Goal: Task Accomplishment & Management: Use online tool/utility

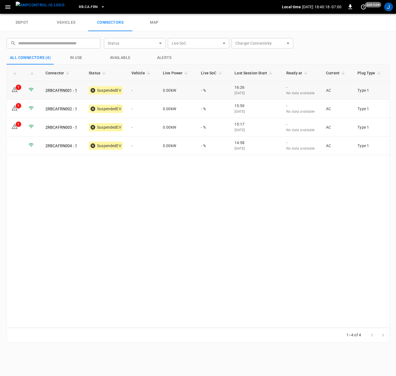
click at [140, 89] on td "-" at bounding box center [142, 90] width 31 height 18
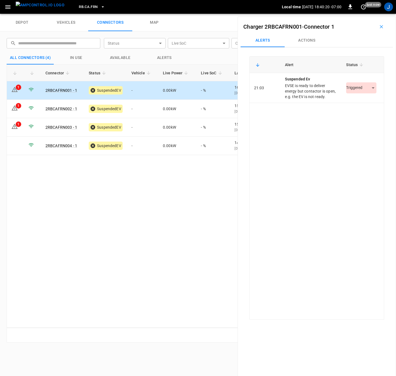
click at [308, 40] on button "Actions" at bounding box center [307, 40] width 44 height 13
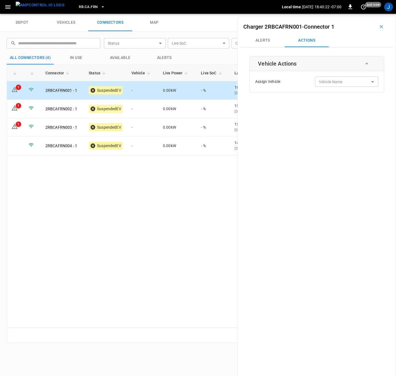
click at [336, 83] on div "Vehicle Name Vehicle Name" at bounding box center [346, 82] width 63 height 10
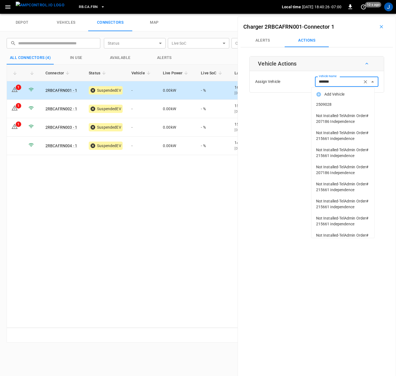
click at [330, 105] on span "2509028" at bounding box center [343, 105] width 54 height 6
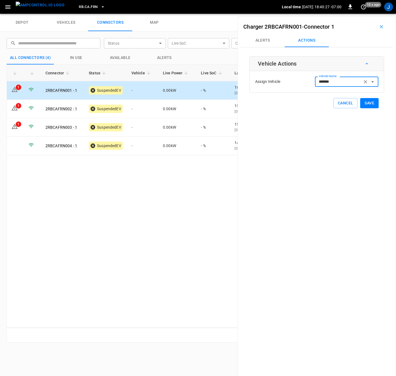
type input "*******"
click at [367, 106] on button "Save" at bounding box center [369, 103] width 18 height 10
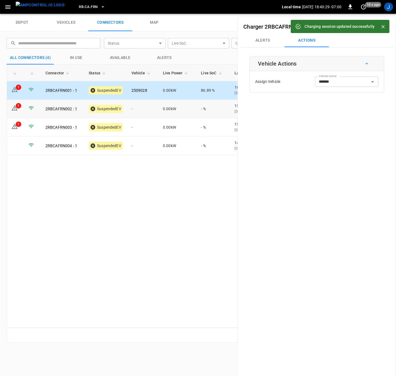
click at [139, 112] on td "-" at bounding box center [142, 109] width 31 height 18
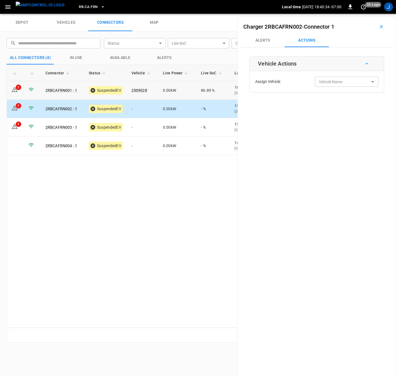
click at [146, 91] on link "2509028" at bounding box center [140, 90] width 16 height 4
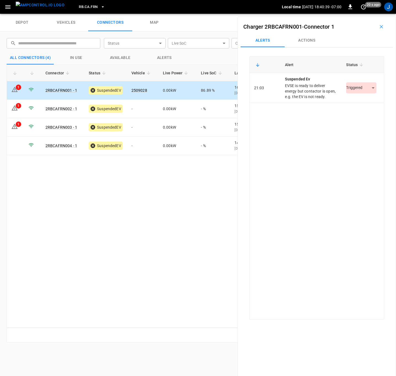
click at [310, 39] on button "Actions" at bounding box center [307, 40] width 44 height 13
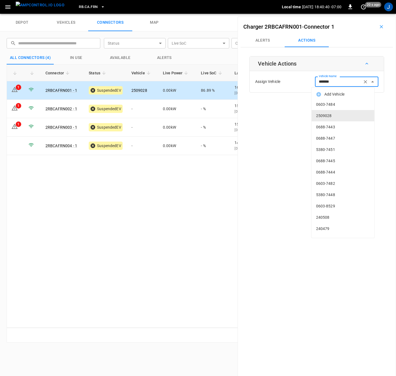
click at [343, 84] on input "*******" at bounding box center [339, 81] width 44 height 7
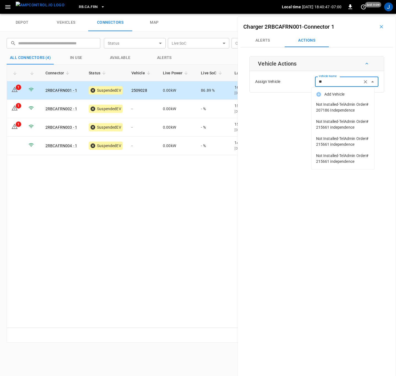
type input "*"
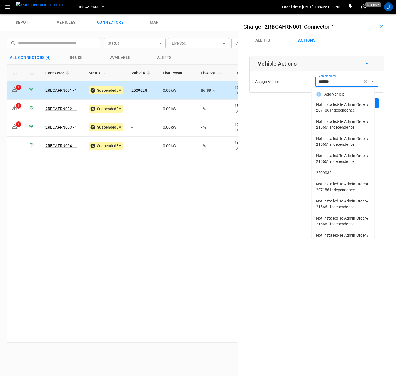
click at [325, 176] on span "2509032" at bounding box center [343, 173] width 54 height 6
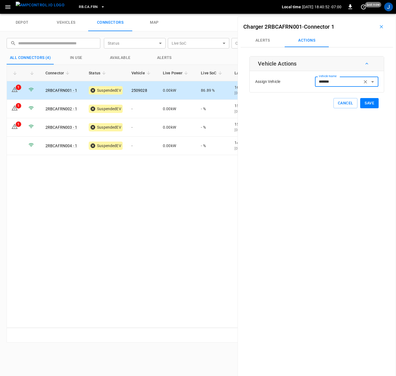
type input "*******"
click at [367, 103] on button "Save" at bounding box center [369, 103] width 18 height 10
click at [139, 108] on td "-" at bounding box center [142, 109] width 31 height 18
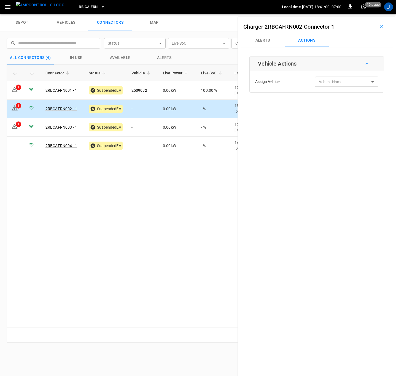
click at [346, 85] on input "Vehicle Name" at bounding box center [339, 81] width 44 height 7
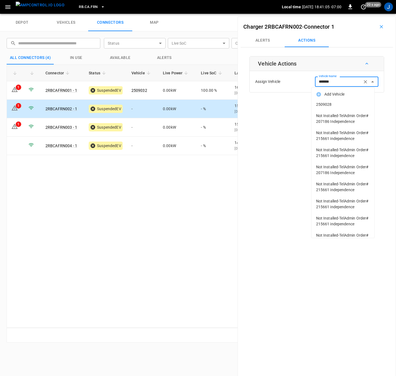
click at [326, 104] on span "2509028" at bounding box center [343, 105] width 54 height 6
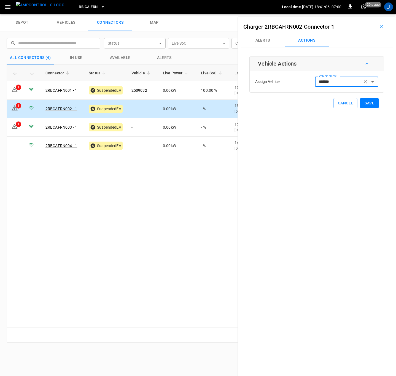
type input "*******"
click at [363, 105] on button "Save" at bounding box center [369, 103] width 18 height 10
click at [137, 148] on td "-" at bounding box center [142, 146] width 31 height 18
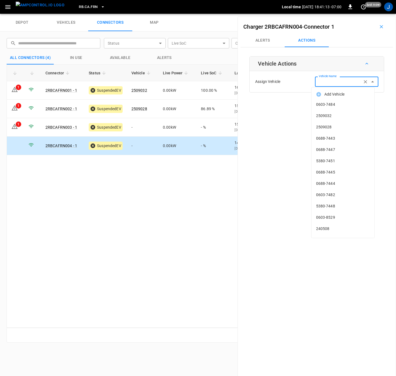
click at [330, 85] on input "Vehicle Name" at bounding box center [339, 81] width 44 height 7
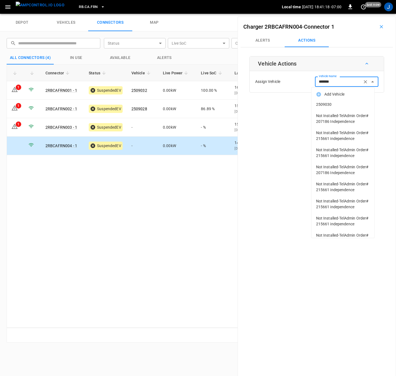
click at [330, 104] on span "2509030" at bounding box center [343, 105] width 54 height 6
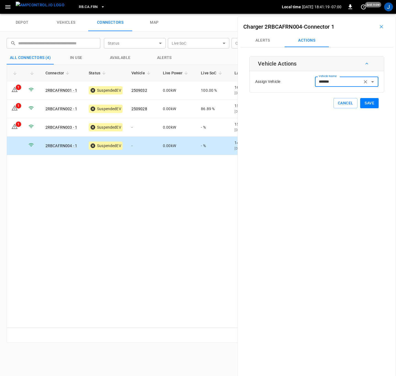
type input "*******"
click at [368, 103] on button "Save" at bounding box center [369, 103] width 18 height 10
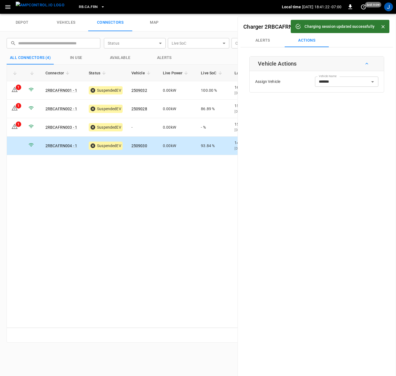
click at [267, 41] on button "Alerts" at bounding box center [263, 40] width 44 height 13
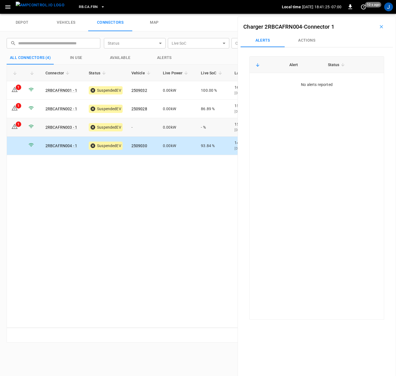
click at [13, 125] on icon at bounding box center [14, 126] width 7 height 7
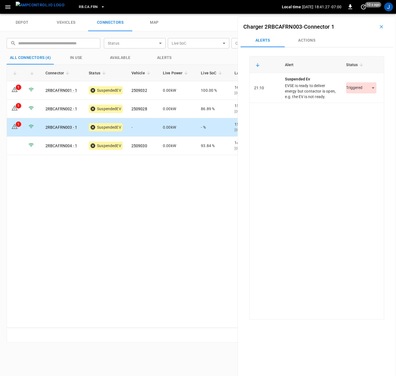
click at [370, 14] on body "RB.CA.FRN Local time 2025-10-04 18:41:27 -07:00 0 10 s ago J depot vehicles con…" at bounding box center [198, 7] width 396 height 14
click at [360, 105] on li "Resolved" at bounding box center [358, 104] width 34 height 9
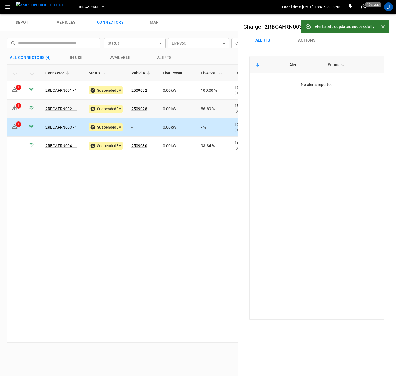
click at [15, 109] on icon at bounding box center [14, 108] width 7 height 7
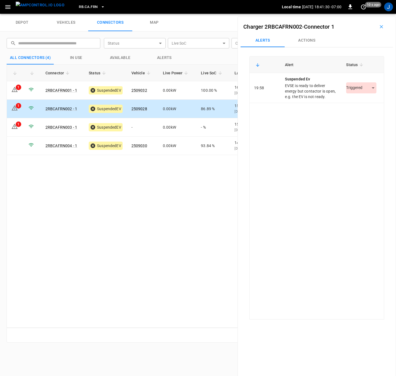
click at [371, 14] on body "RB.CA.FRN Local time 2025-10-04 18:41:30 -07:00 0 10 s ago J depot vehicles con…" at bounding box center [198, 7] width 396 height 14
click at [357, 103] on li "Resolved" at bounding box center [358, 104] width 34 height 9
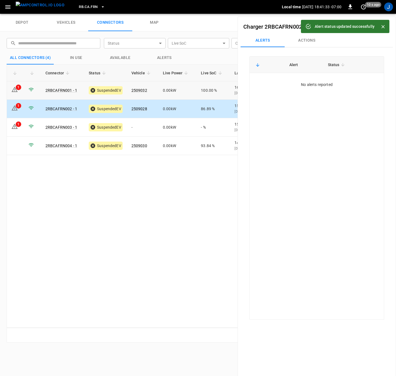
drag, startPoint x: 13, startPoint y: 91, endPoint x: 96, endPoint y: 84, distance: 83.3
click at [14, 90] on icon at bounding box center [14, 89] width 7 height 7
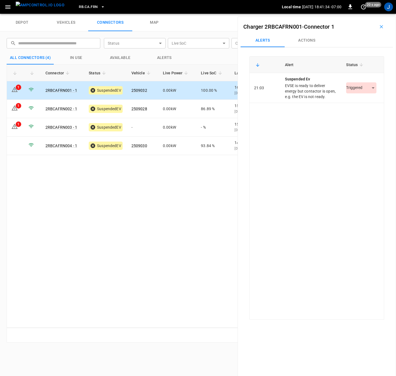
click at [368, 14] on body "RB.CA.FRN Local time 2025-10-04 18:41:34 -07:00 0 20 s ago J depot vehicles con…" at bounding box center [198, 7] width 396 height 14
click at [361, 105] on li "Resolved" at bounding box center [358, 104] width 34 height 9
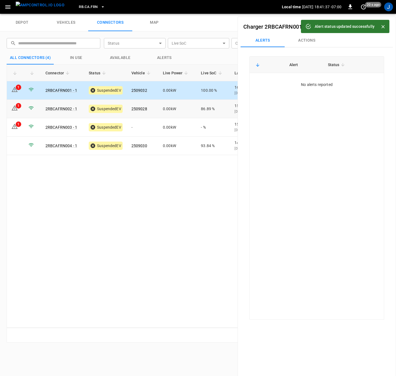
click at [20, 104] on div "1" at bounding box center [19, 106] width 6 height 6
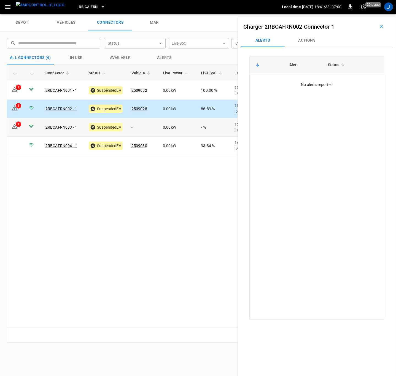
click at [16, 128] on icon at bounding box center [14, 126] width 7 height 7
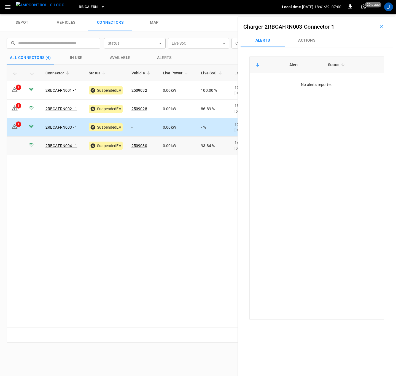
click at [18, 147] on td at bounding box center [15, 146] width 17 height 18
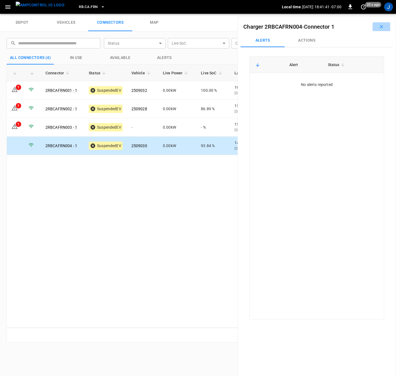
click at [382, 27] on button "button" at bounding box center [382, 26] width 18 height 9
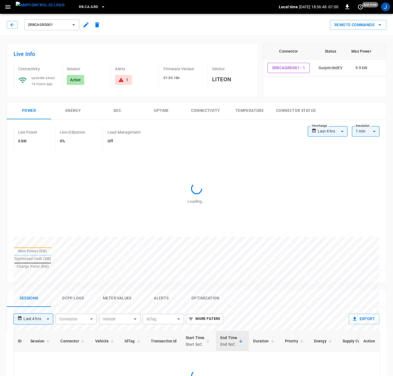
type input "**********"
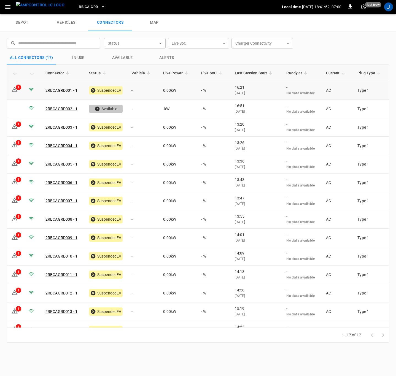
click at [132, 89] on td "-" at bounding box center [142, 90] width 31 height 18
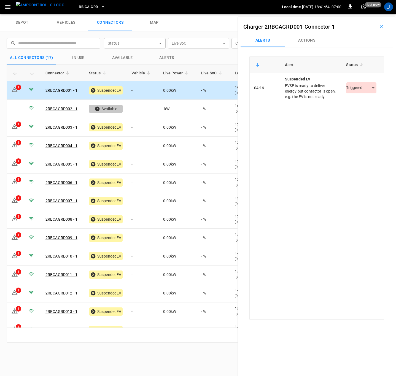
click at [314, 42] on button "Actions" at bounding box center [307, 40] width 44 height 13
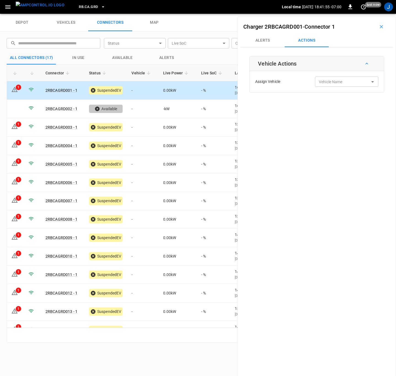
click at [339, 84] on input "Vehicle Name" at bounding box center [339, 81] width 44 height 7
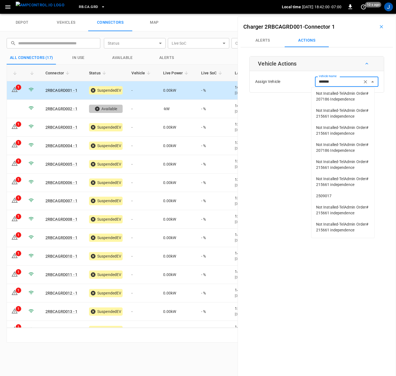
scroll to position [57, 0]
click at [328, 193] on span "2509017" at bounding box center [343, 196] width 54 height 6
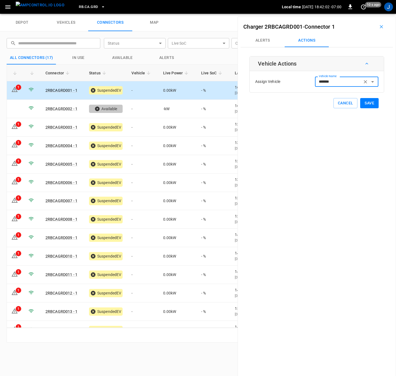
type input "*******"
click at [369, 101] on button "Save" at bounding box center [369, 103] width 18 height 10
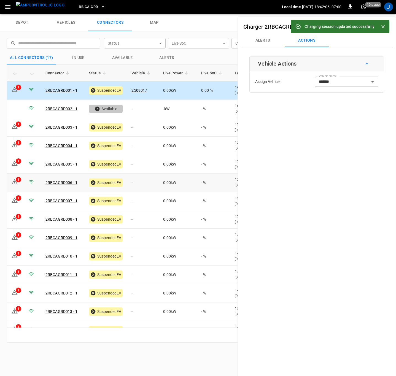
click at [132, 184] on td "-" at bounding box center [142, 183] width 31 height 18
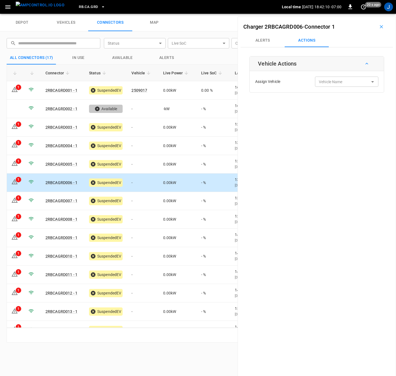
click at [336, 80] on div "Vehicle Name Vehicle Name" at bounding box center [346, 82] width 63 height 10
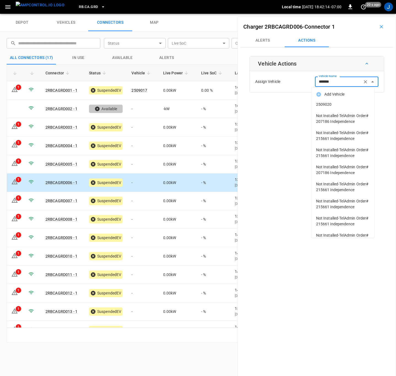
click at [324, 108] on li "2509020" at bounding box center [343, 104] width 63 height 11
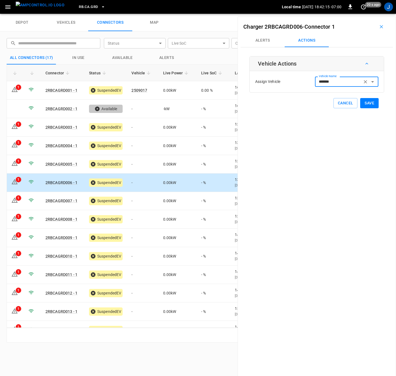
type input "*******"
click at [367, 105] on button "Save" at bounding box center [369, 103] width 18 height 10
click at [129, 127] on td "-" at bounding box center [142, 127] width 31 height 18
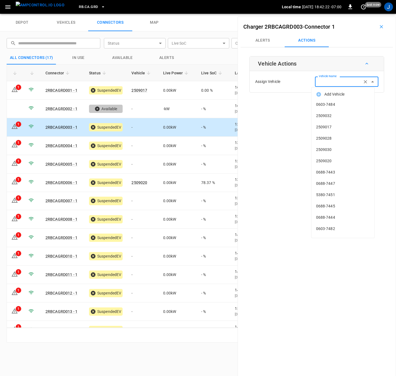
click at [334, 84] on div "Vehicle Name Vehicle Name" at bounding box center [346, 82] width 63 height 10
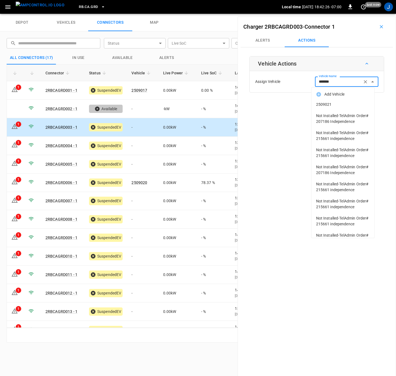
click at [323, 102] on span "2509021" at bounding box center [343, 105] width 54 height 6
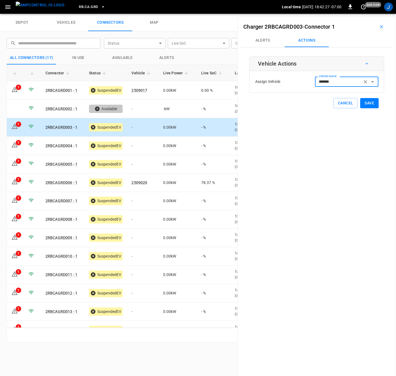
type input "*******"
click at [371, 106] on button "Save" at bounding box center [369, 103] width 18 height 10
click at [135, 165] on td "-" at bounding box center [142, 164] width 31 height 18
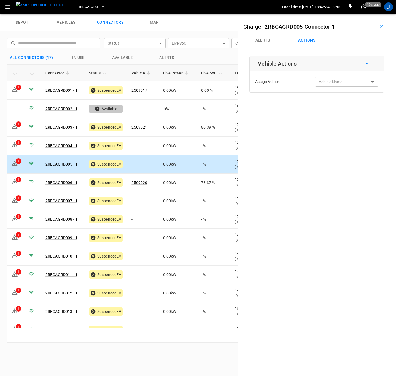
click at [344, 82] on input "Vehicle Name" at bounding box center [339, 81] width 44 height 7
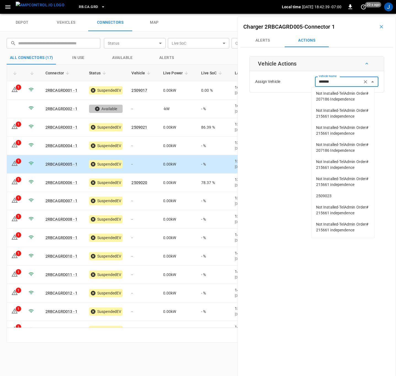
click at [329, 193] on span "2509023" at bounding box center [343, 196] width 54 height 6
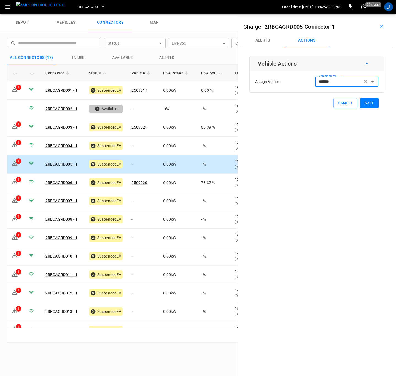
type input "*******"
click at [366, 102] on button "Save" at bounding box center [369, 103] width 18 height 10
click at [136, 256] on td "-" at bounding box center [142, 256] width 31 height 18
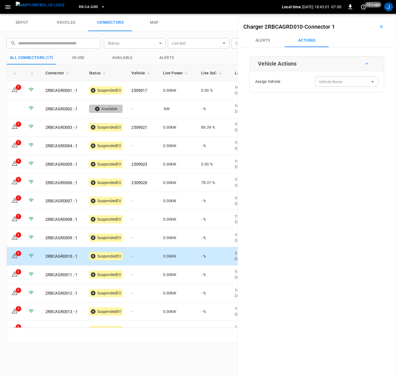
click at [339, 83] on input "Vehicle Name" at bounding box center [339, 81] width 44 height 7
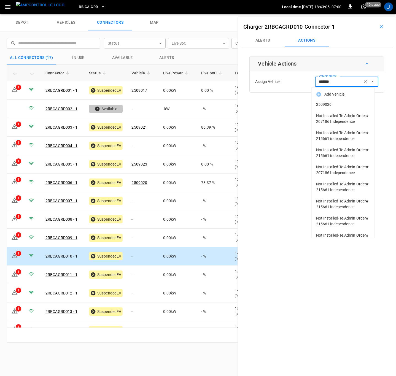
click at [324, 103] on span "2509026" at bounding box center [343, 105] width 54 height 6
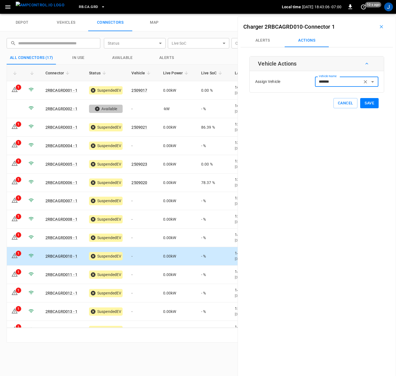
type input "*******"
click at [370, 102] on button "Save" at bounding box center [369, 103] width 18 height 10
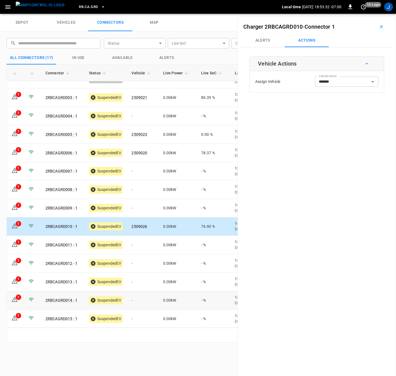
scroll to position [67, 0]
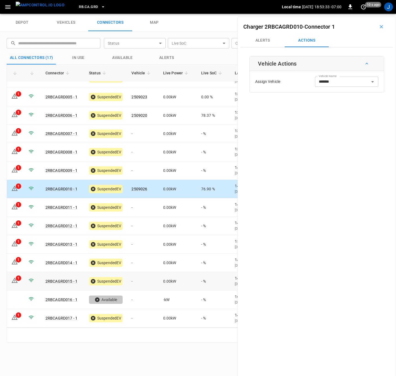
drag, startPoint x: 134, startPoint y: 282, endPoint x: 275, endPoint y: 181, distance: 174.3
click at [134, 282] on td "-" at bounding box center [142, 281] width 31 height 18
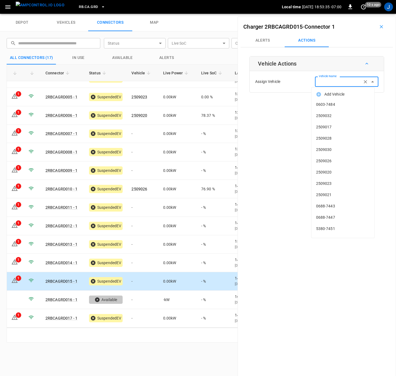
click at [344, 83] on input "Vehicle Name" at bounding box center [339, 81] width 44 height 7
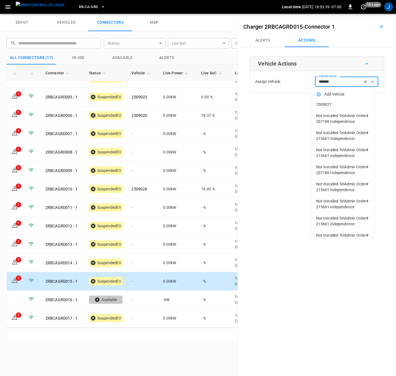
click at [326, 105] on span "2509027" at bounding box center [343, 105] width 54 height 6
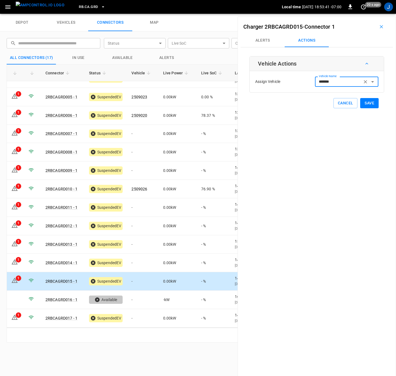
type input "*******"
click at [371, 104] on button "Save" at bounding box center [369, 103] width 18 height 10
click at [136, 151] on td "-" at bounding box center [142, 152] width 31 height 18
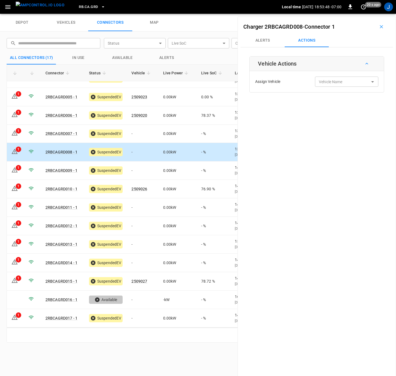
click at [329, 81] on div "Vehicle Name Vehicle Name" at bounding box center [346, 82] width 63 height 10
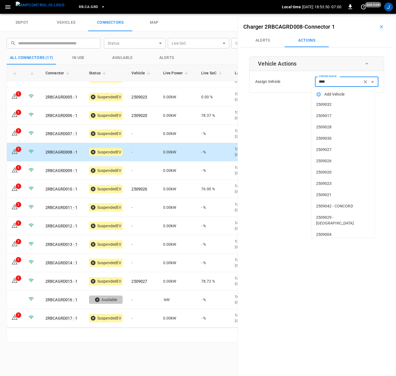
type input "*****"
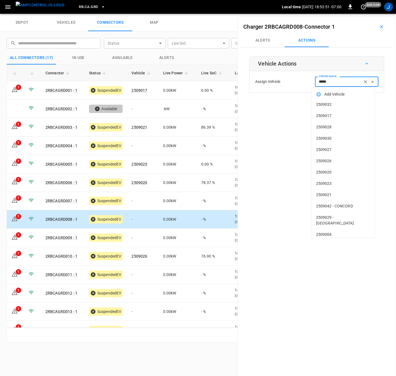
scroll to position [67, 0]
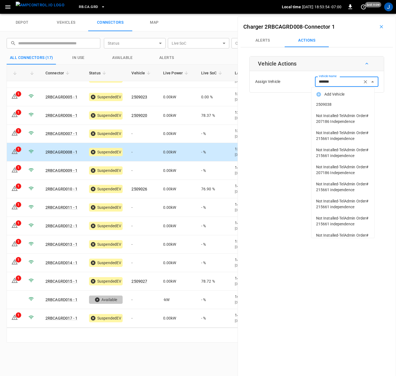
click at [328, 106] on span "2509038" at bounding box center [343, 105] width 54 height 6
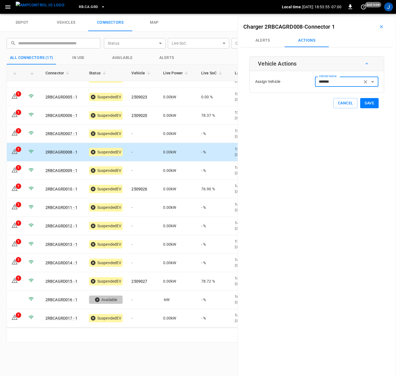
type input "*******"
click at [366, 103] on button "Save" at bounding box center [369, 103] width 18 height 10
click at [138, 210] on td "-" at bounding box center [142, 208] width 31 height 18
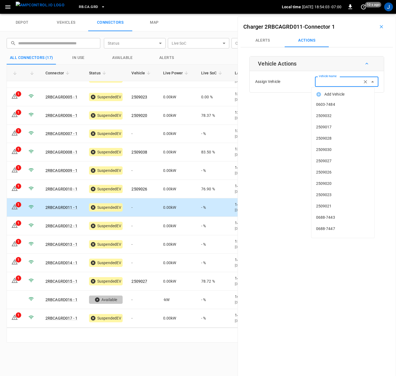
click at [338, 85] on input "Vehicle Name" at bounding box center [339, 81] width 44 height 7
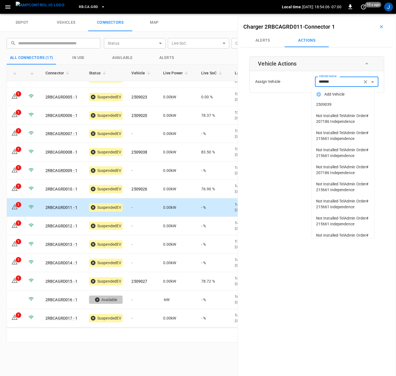
click at [330, 101] on li "2509039" at bounding box center [343, 104] width 63 height 11
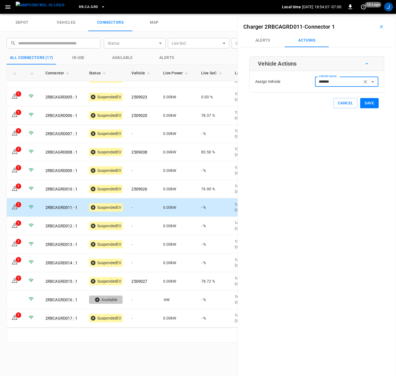
type input "*******"
click at [368, 104] on button "Save" at bounding box center [369, 103] width 18 height 10
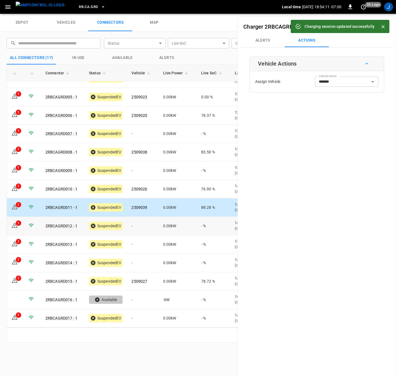
click at [143, 228] on td "-" at bounding box center [142, 226] width 31 height 18
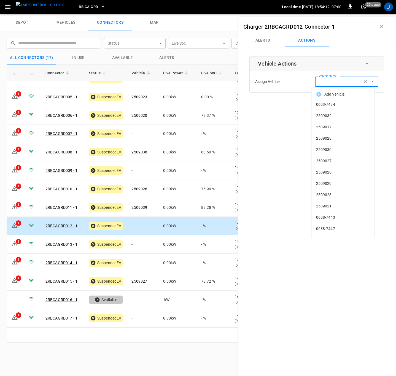
click at [335, 81] on div "Vehicle Name Vehicle Name" at bounding box center [346, 82] width 63 height 10
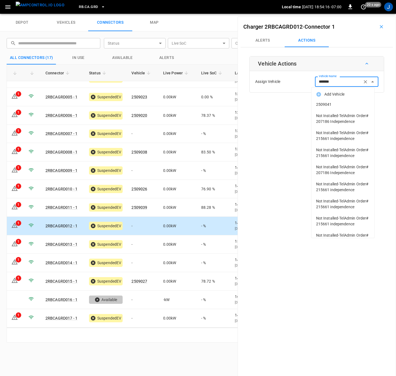
click at [328, 103] on span "2509041" at bounding box center [343, 105] width 54 height 6
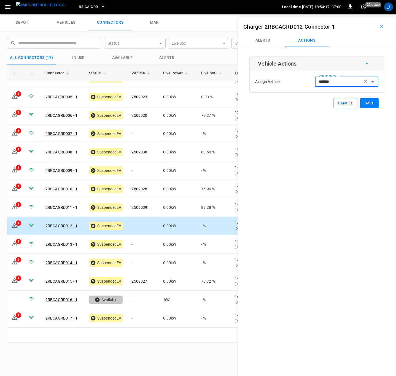
type input "*******"
click at [370, 104] on button "Save" at bounding box center [369, 103] width 18 height 10
drag, startPoint x: 135, startPoint y: 318, endPoint x: 306, endPoint y: 234, distance: 189.8
click at [135, 318] on td "-" at bounding box center [142, 318] width 31 height 18
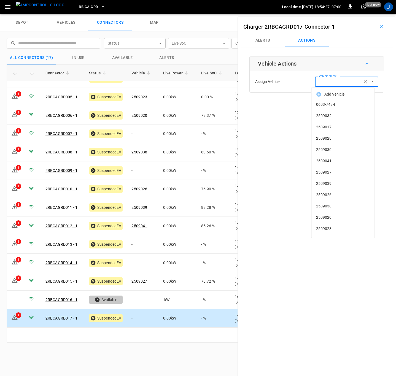
click at [329, 84] on input "Vehicle Name" at bounding box center [339, 81] width 44 height 7
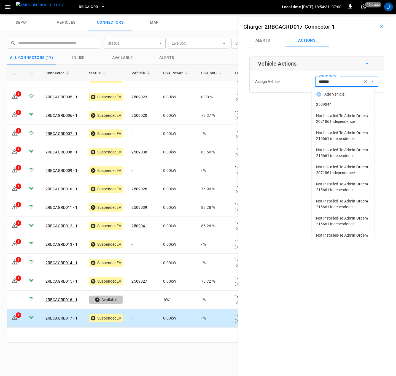
click at [321, 104] on span "2509044" at bounding box center [343, 105] width 54 height 6
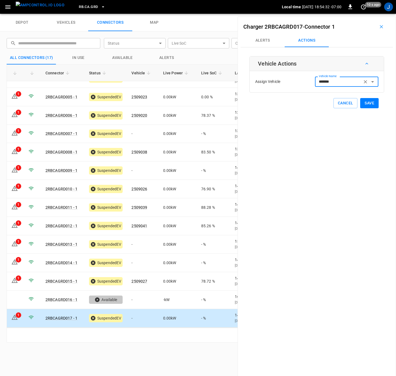
type input "*******"
click at [368, 105] on button "Save" at bounding box center [369, 103] width 18 height 10
click at [136, 135] on td "-" at bounding box center [142, 134] width 31 height 18
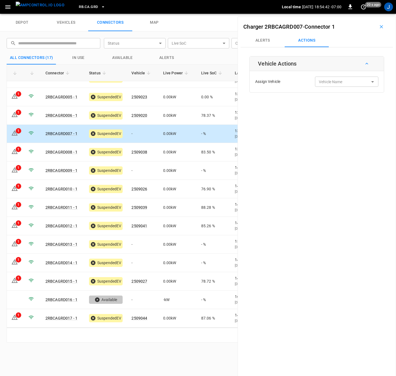
click at [325, 80] on div "Vehicle Name Vehicle Name" at bounding box center [346, 82] width 63 height 10
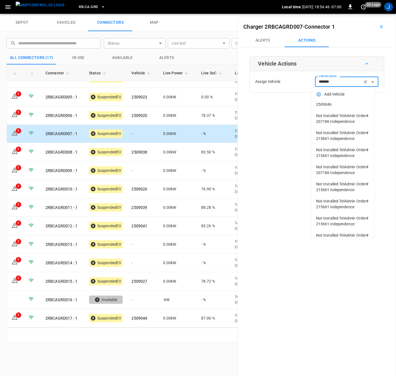
click at [318, 106] on span "2509046" at bounding box center [343, 105] width 54 height 6
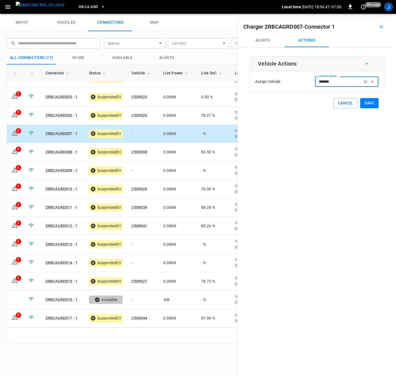
type input "*******"
click at [365, 105] on button "Save" at bounding box center [369, 103] width 18 height 10
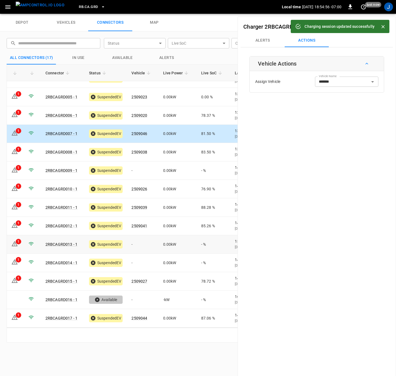
click at [135, 243] on td "-" at bounding box center [142, 244] width 31 height 18
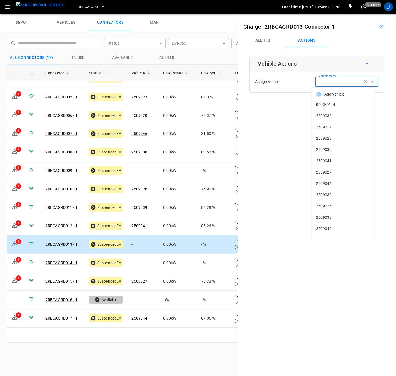
click at [336, 83] on div "Vehicle Name Vehicle Name" at bounding box center [346, 82] width 63 height 10
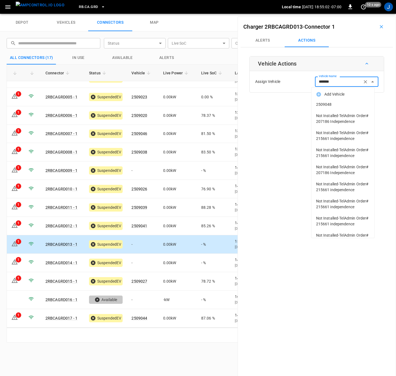
click at [334, 104] on span "2509048" at bounding box center [343, 105] width 54 height 6
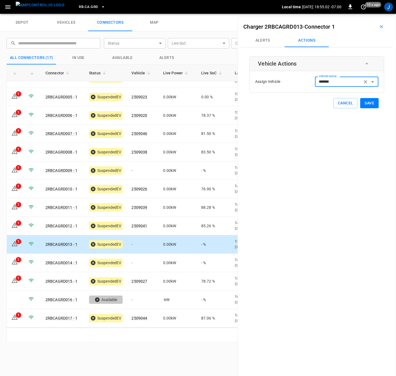
type input "*******"
click at [369, 104] on button "Save" at bounding box center [369, 103] width 18 height 10
click at [141, 263] on td "-" at bounding box center [142, 263] width 31 height 18
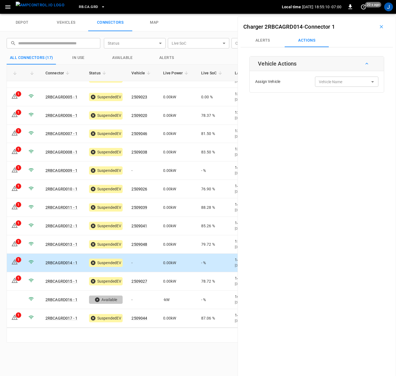
click at [333, 81] on div "Vehicle Name Vehicle Name" at bounding box center [346, 82] width 63 height 10
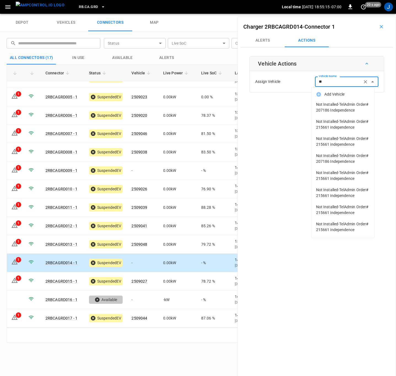
type input "*"
type input "******"
type input "*"
type input "*******"
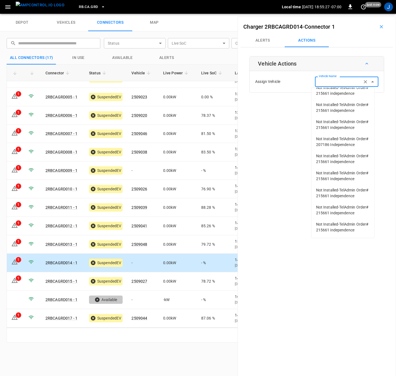
click at [269, 151] on div "Charger 2RBCAGRD014 - Connector 1 Alerts Actions Vehicle Actions Assign Vehicle…" at bounding box center [317, 205] width 159 height 376
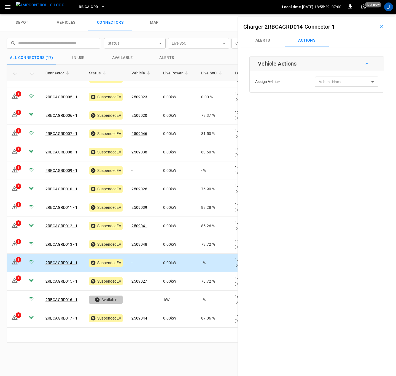
click at [345, 81] on input "Vehicle Name" at bounding box center [339, 81] width 44 height 7
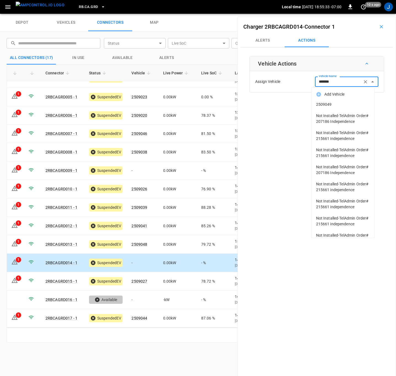
click at [332, 102] on span "2509049" at bounding box center [343, 105] width 54 height 6
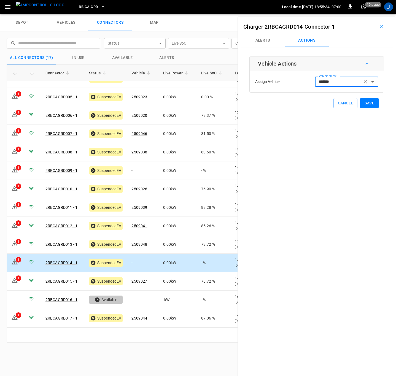
type input "*******"
click at [364, 104] on button "Save" at bounding box center [369, 103] width 18 height 10
click at [142, 172] on td "-" at bounding box center [142, 171] width 31 height 18
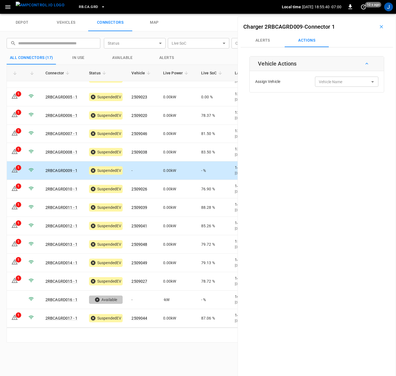
click at [344, 81] on input "Vehicle Name" at bounding box center [339, 81] width 44 height 7
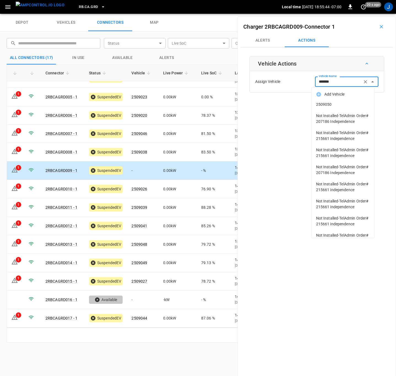
click at [331, 101] on li "2509050" at bounding box center [343, 104] width 63 height 11
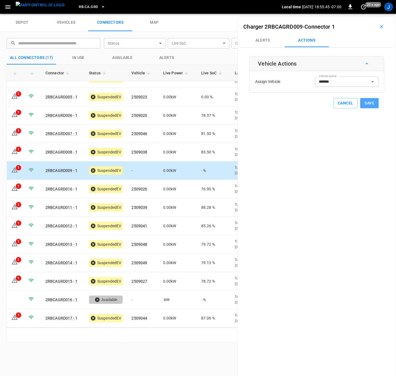
click at [363, 101] on button "Save" at bounding box center [369, 103] width 18 height 10
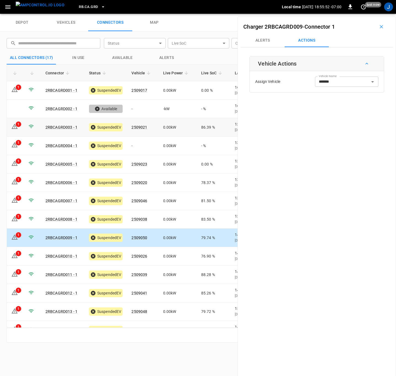
click at [17, 127] on icon at bounding box center [14, 126] width 7 height 7
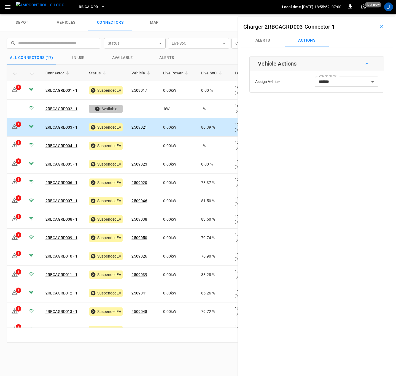
type input "*******"
click at [267, 41] on button "Alerts" at bounding box center [263, 40] width 44 height 13
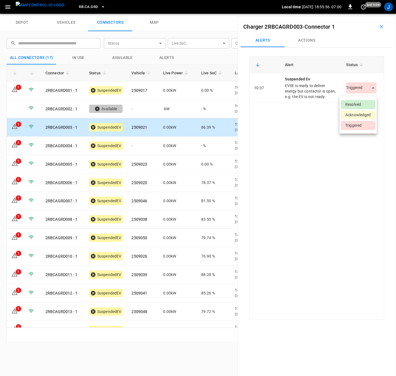
click at [372, 14] on body "RB.CA.GRD Local time 2025-10-04 18:55:56 -07:00 0 just now J depot vehicles con…" at bounding box center [198, 7] width 396 height 14
click at [358, 103] on li "Resolved" at bounding box center [358, 104] width 34 height 9
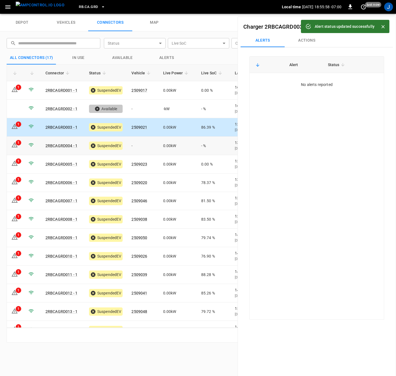
click at [18, 146] on div "1" at bounding box center [19, 143] width 6 height 6
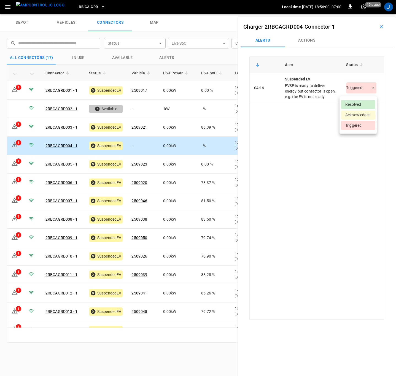
click at [370, 14] on body "RB.CA.GRD Local time 2025-10-04 18:56:00 -07:00 0 10 s ago J depot vehicles con…" at bounding box center [198, 7] width 396 height 14
click at [359, 104] on li "Resolved" at bounding box center [358, 104] width 34 height 9
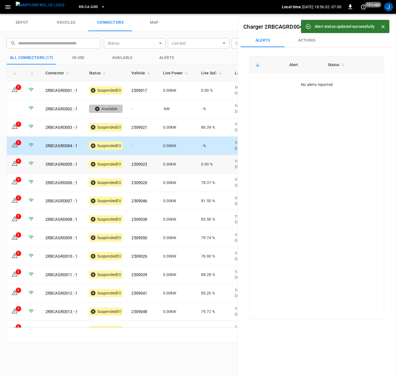
click at [17, 162] on div "1" at bounding box center [19, 162] width 6 height 6
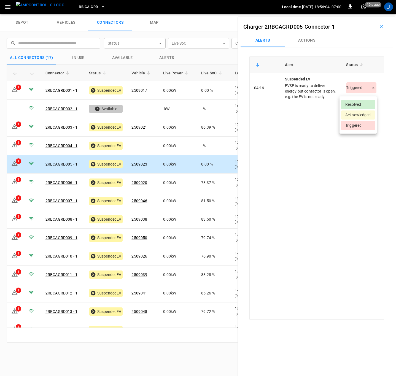
click at [369, 14] on body "RB.CA.GRD Local time 2025-10-04 18:56:04 -07:00 0 10 s ago J depot vehicles con…" at bounding box center [198, 7] width 396 height 14
click at [360, 104] on li "Resolved" at bounding box center [358, 104] width 34 height 9
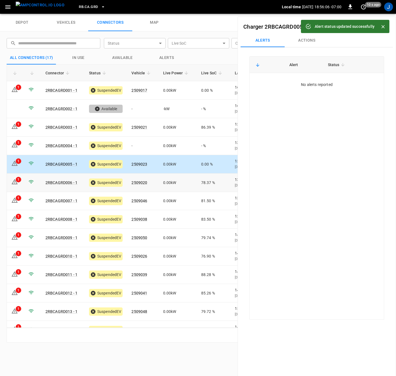
click at [14, 181] on icon at bounding box center [14, 182] width 7 height 7
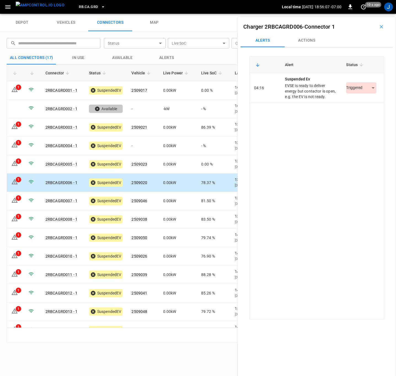
click at [374, 91] on div "Triggered *********" at bounding box center [362, 87] width 33 height 11
click at [369, 14] on body "RB.CA.GRD Local time 2025-10-04 18:56:08 -07:00 0 10 s ago J depot vehicles con…" at bounding box center [198, 7] width 396 height 14
click at [361, 103] on li "Resolved" at bounding box center [358, 104] width 34 height 9
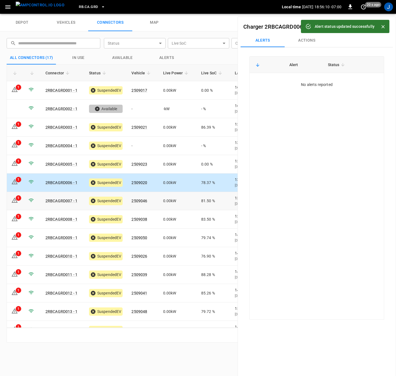
click at [15, 200] on icon at bounding box center [14, 201] width 1 height 2
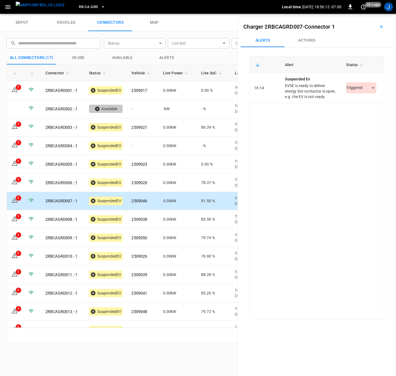
click at [370, 14] on body "RB.CA.GRD Local time 2025-10-04 18:56:12 -07:00 0 20 s ago J depot vehicles con…" at bounding box center [198, 7] width 396 height 14
click at [362, 103] on li "Resolved" at bounding box center [358, 104] width 34 height 9
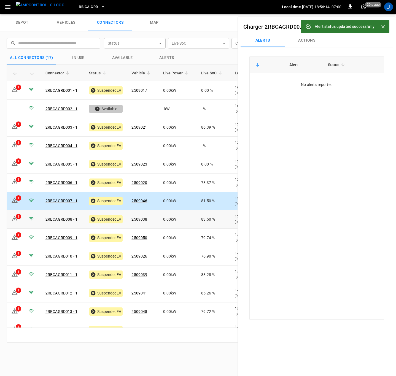
click at [18, 218] on div "1" at bounding box center [19, 217] width 6 height 6
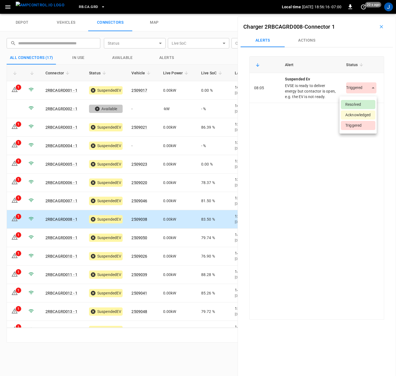
click at [372, 14] on body "RB.CA.GRD Local time 2025-10-04 18:56:16 -07:00 0 20 s ago J depot vehicles con…" at bounding box center [198, 7] width 396 height 14
click at [358, 105] on li "Resolved" at bounding box center [358, 104] width 34 height 9
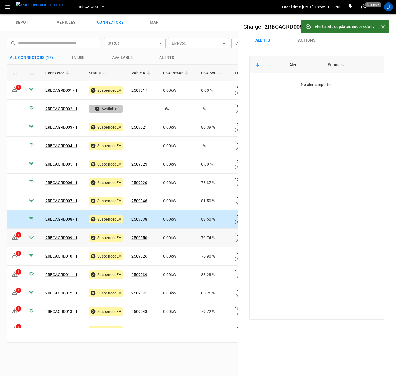
click at [14, 235] on icon at bounding box center [15, 237] width 6 height 5
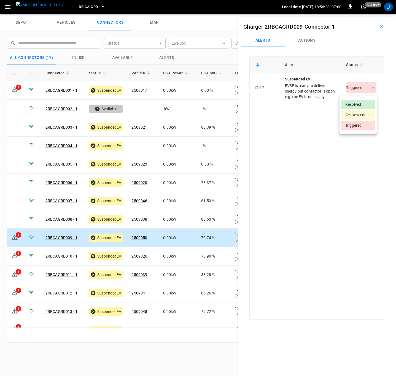
click at [371, 14] on body "RB.CA.GRD Local time 2025-10-04 18:56:23 -07:00 0 just now J depot vehicles con…" at bounding box center [198, 7] width 396 height 14
click at [360, 102] on li "Resolved" at bounding box center [358, 104] width 34 height 9
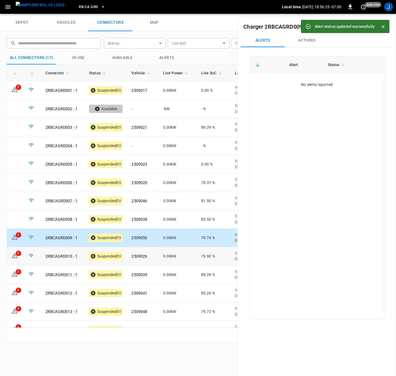
click at [14, 258] on icon at bounding box center [14, 256] width 7 height 7
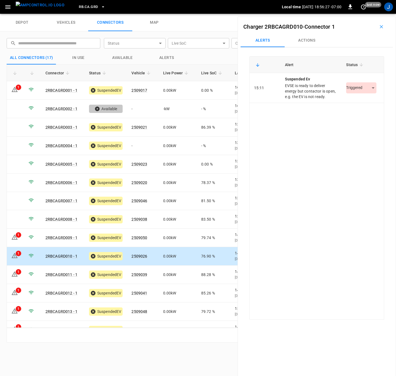
click at [369, 14] on body "RB.CA.GRD Local time 2025-10-04 18:56:27 -07:00 0 just now J depot vehicles con…" at bounding box center [198, 7] width 396 height 14
click at [361, 104] on li "Resolved" at bounding box center [358, 104] width 34 height 9
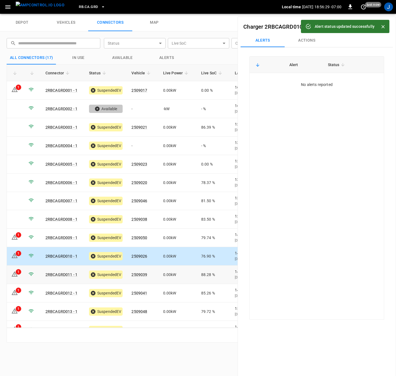
click at [18, 275] on icon at bounding box center [14, 274] width 7 height 7
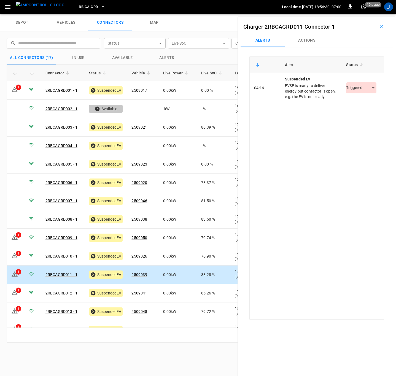
click at [371, 14] on body "RB.CA.GRD Local time 2025-10-04 18:56:30 -07:00 0 10 s ago J depot vehicles con…" at bounding box center [198, 7] width 396 height 14
click at [356, 105] on li "Resolved" at bounding box center [358, 104] width 34 height 9
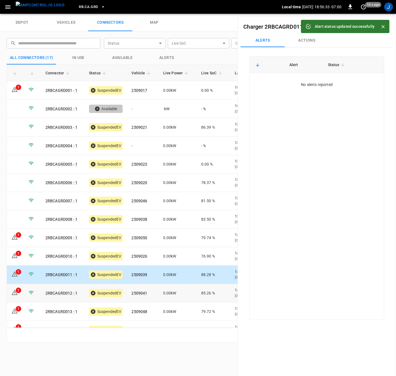
click at [17, 291] on div "1" at bounding box center [19, 291] width 6 height 6
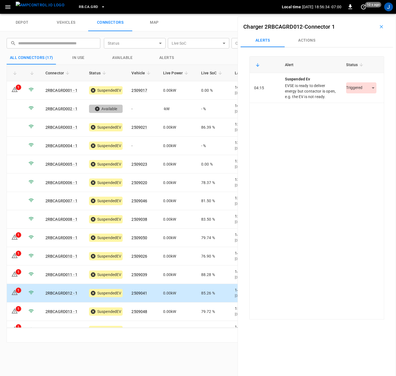
click at [372, 14] on body "RB.CA.GRD Local time 2025-10-04 18:56:34 -07:00 0 10 s ago J depot vehicles con…" at bounding box center [198, 7] width 396 height 14
click at [360, 103] on li "Resolved" at bounding box center [358, 104] width 34 height 9
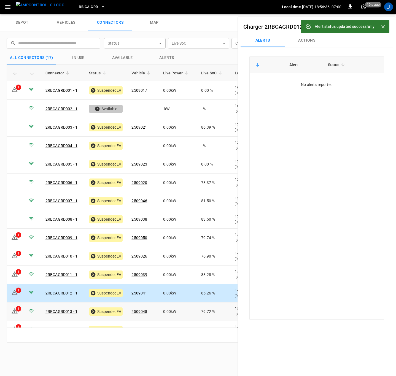
click at [17, 313] on icon at bounding box center [14, 311] width 7 height 7
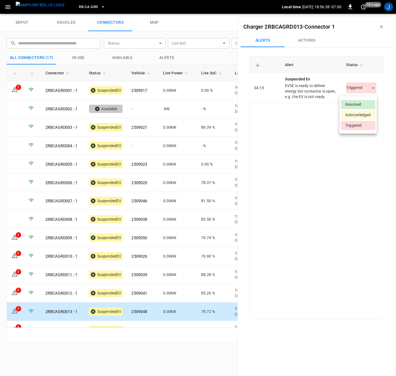
click at [373, 14] on body "RB.CA.GRD Local time 2025-10-04 18:56:38 -07:00 0 10 s ago J depot vehicles con…" at bounding box center [198, 7] width 396 height 14
click at [358, 105] on li "Resolved" at bounding box center [358, 104] width 34 height 9
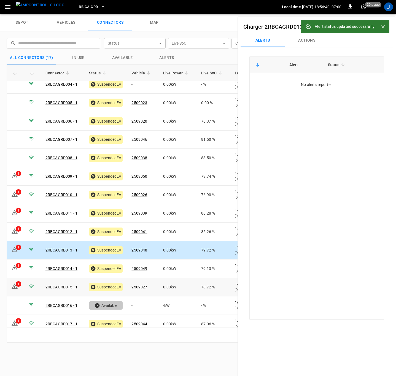
scroll to position [67, 0]
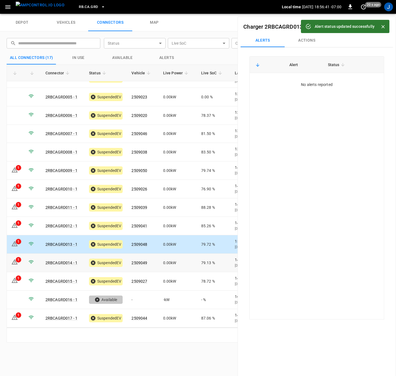
click at [17, 261] on div "1" at bounding box center [19, 260] width 6 height 6
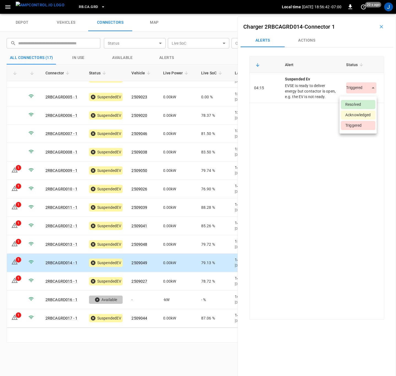
click at [367, 14] on body "RB.CA.GRD Local time 2025-10-04 18:56:42 -07:00 0 20 s ago J depot vehicles con…" at bounding box center [198, 7] width 396 height 14
click at [355, 103] on li "Resolved" at bounding box center [358, 104] width 34 height 9
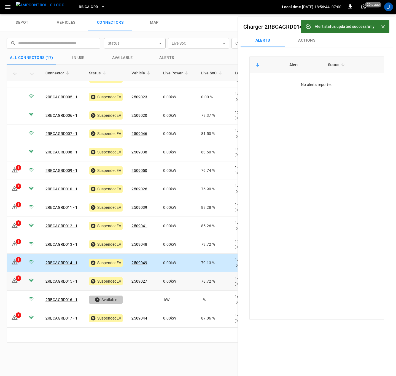
click at [17, 281] on div "1" at bounding box center [19, 279] width 6 height 6
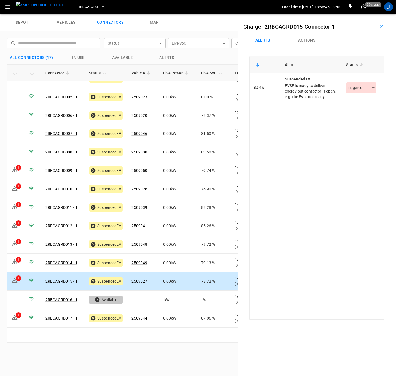
click at [371, 14] on body "RB.CA.GRD Local time 2025-10-04 18:56:45 -07:00 0 20 s ago J depot vehicles con…" at bounding box center [198, 7] width 396 height 14
click at [360, 104] on li "Resolved" at bounding box center [358, 104] width 34 height 9
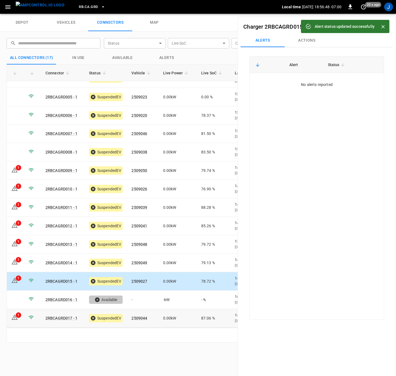
drag, startPoint x: 21, startPoint y: 319, endPoint x: 242, endPoint y: 149, distance: 279.5
click at [21, 319] on td "1" at bounding box center [15, 318] width 17 height 18
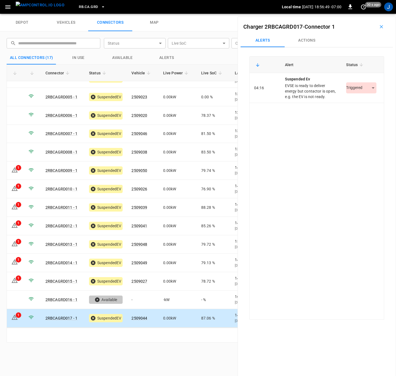
click at [373, 14] on body "RB.CA.GRD Local time 2025-10-04 18:56:49 -07:00 0 30 s ago J depot vehicles con…" at bounding box center [198, 7] width 396 height 14
click at [360, 102] on li "Resolved" at bounding box center [358, 104] width 34 height 9
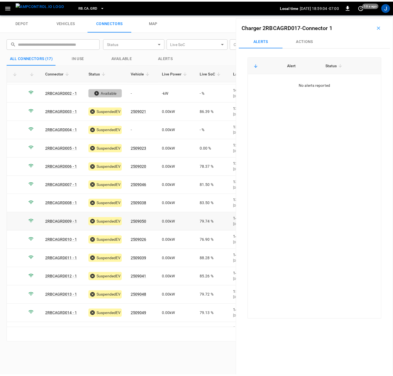
scroll to position [0, 0]
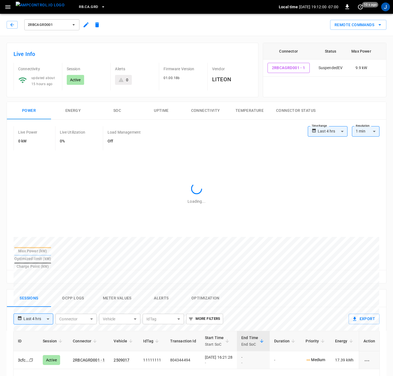
type input "**********"
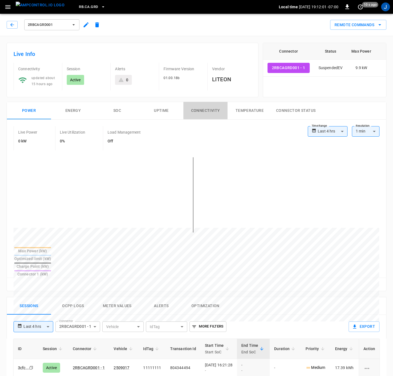
click at [210, 109] on button "Connectivity" at bounding box center [205, 111] width 44 height 18
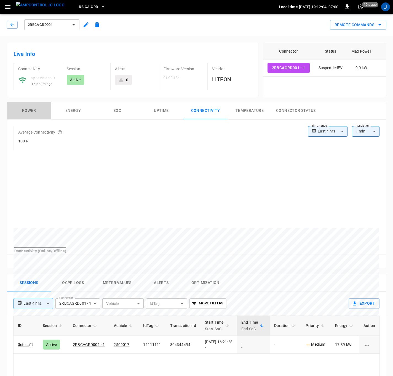
click at [34, 113] on button "Power" at bounding box center [29, 111] width 44 height 18
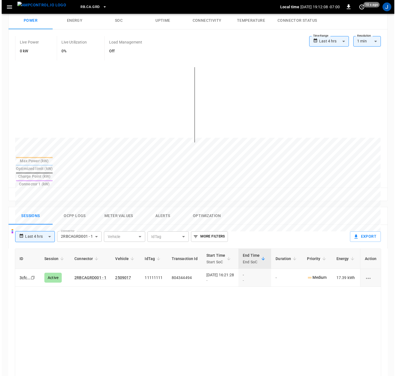
scroll to position [83, 0]
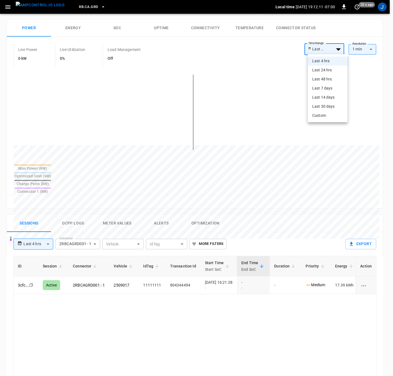
click at [342, 50] on body "**********" at bounding box center [196, 229] width 393 height 624
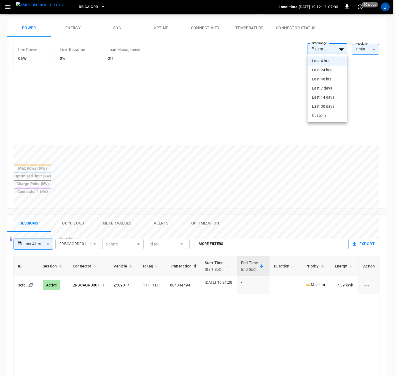
click at [328, 72] on li "Last 24 hrs" at bounding box center [328, 70] width 40 height 9
type input "**********"
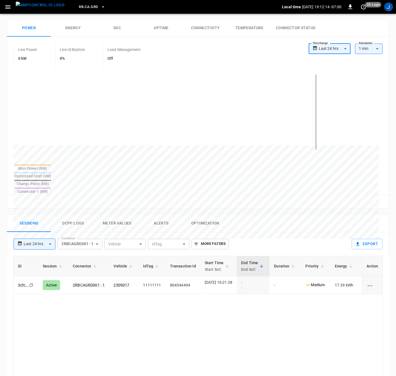
click at [341, 49] on body "**********" at bounding box center [198, 229] width 396 height 624
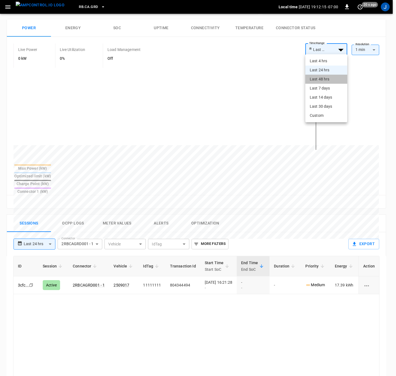
click at [325, 80] on li "Last 48 hrs" at bounding box center [327, 79] width 42 height 9
type input "**********"
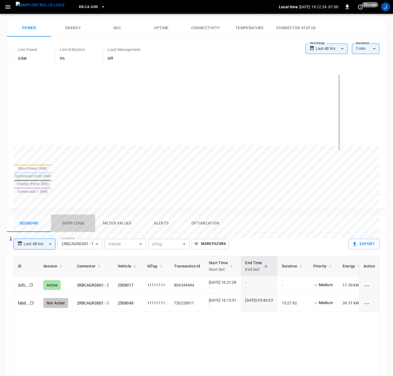
click at [75, 215] on button "Ocpp logs" at bounding box center [73, 224] width 44 height 18
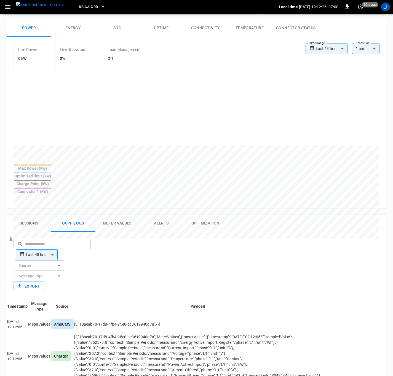
click at [125, 227] on body "**********" at bounding box center [196, 250] width 393 height 666
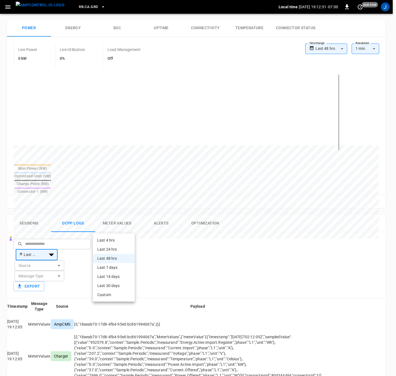
click at [280, 213] on div at bounding box center [198, 188] width 396 height 376
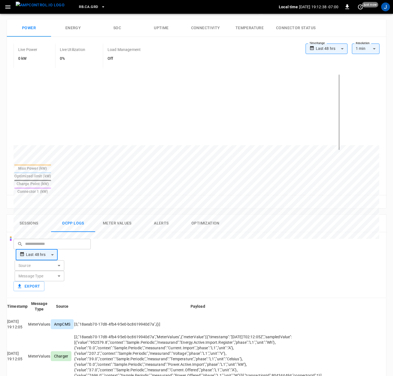
click at [130, 230] on body "**********" at bounding box center [196, 250] width 393 height 666
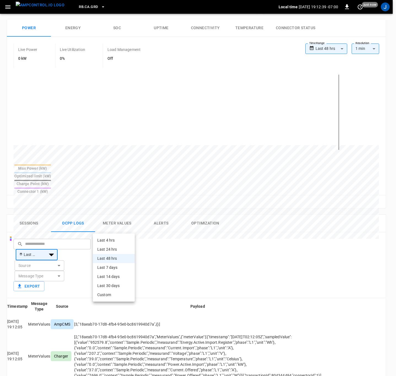
click at [109, 293] on li "Custom" at bounding box center [114, 295] width 42 height 9
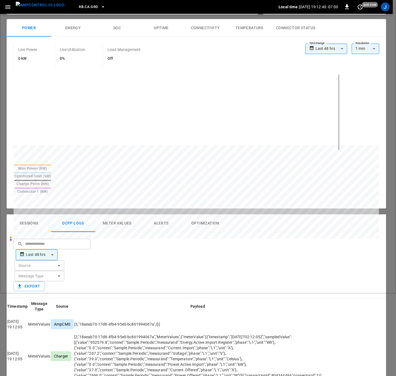
click at [110, 222] on button "3" at bounding box center [107, 221] width 6 height 6
type input "**********"
click at [113, 222] on button "3" at bounding box center [110, 219] width 5 height 3
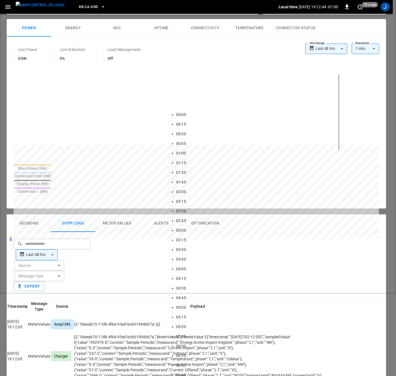
scroll to position [709, 0]
type input "*****"
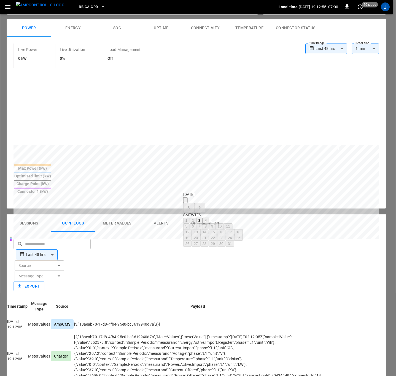
click at [202, 224] on button "3" at bounding box center [199, 221] width 6 height 6
type input "**********"
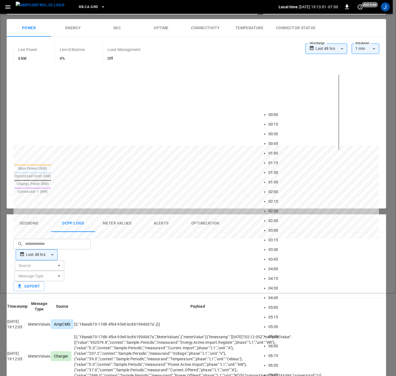
drag, startPoint x: 272, startPoint y: 186, endPoint x: 258, endPoint y: 186, distance: 14.6
type input "*****"
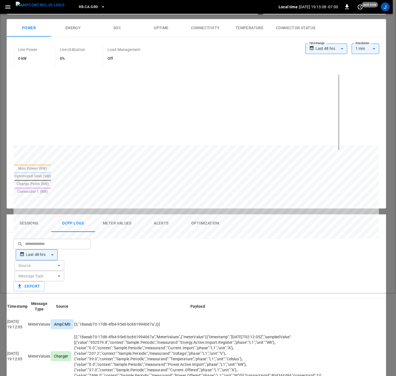
type input "******"
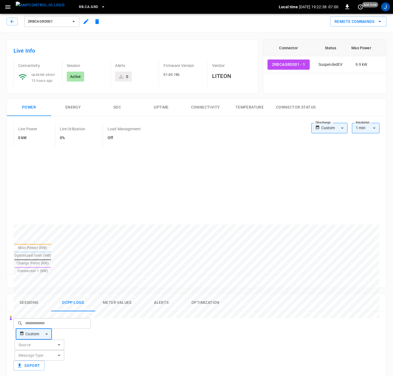
scroll to position [0, 0]
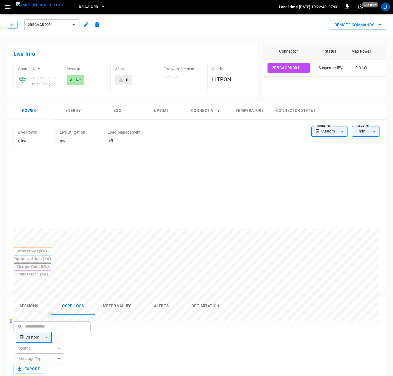
click at [382, 25] on icon "remote commands options" at bounding box center [379, 25] width 7 height 7
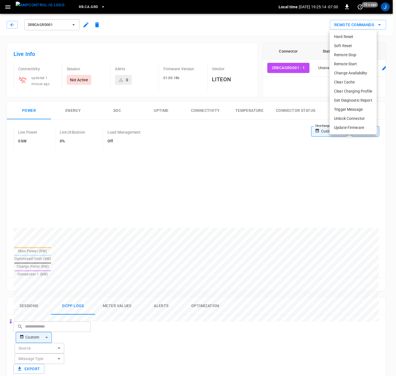
click at [132, 21] on div at bounding box center [198, 188] width 396 height 376
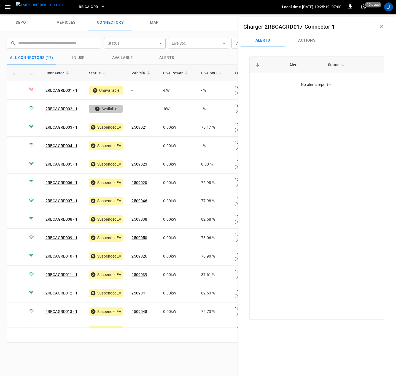
click at [380, 25] on icon "button" at bounding box center [382, 27] width 6 height 6
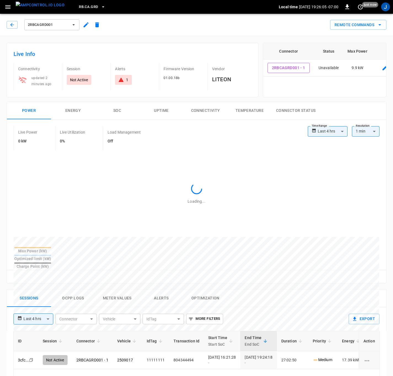
type input "**********"
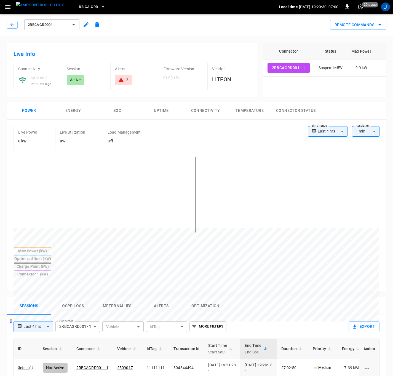
click at [379, 23] on icon "remote commands options" at bounding box center [379, 25] width 7 height 7
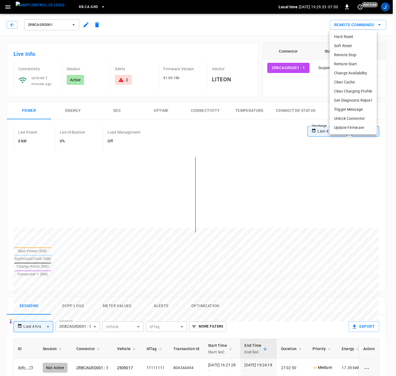
click at [344, 64] on li "Remote Start" at bounding box center [353, 64] width 47 height 9
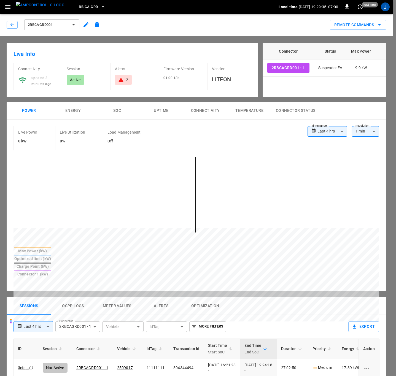
click at [271, 184] on body "**********" at bounding box center [198, 352] width 396 height 704
drag, startPoint x: 173, startPoint y: 195, endPoint x: 216, endPoint y: 284, distance: 98.7
click at [173, 194] on li "2RBCAGRD001 - 1 (SuspendedEV)" at bounding box center [198, 194] width 152 height 9
type input "**********"
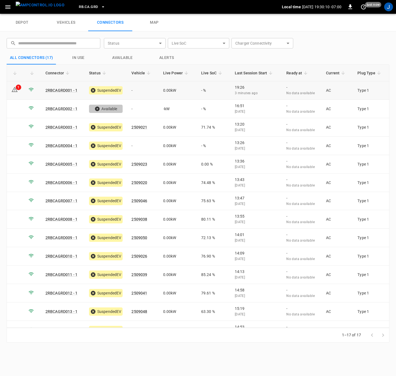
click at [14, 90] on icon at bounding box center [14, 89] width 7 height 7
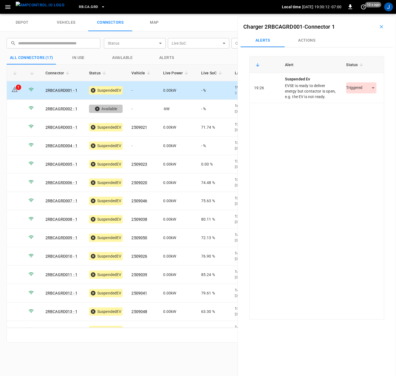
click at [368, 14] on body "RB.CA.GRD Local time 2025-10-04 19:30:12 -07:00 0 10 s ago J depot vehicles con…" at bounding box center [198, 7] width 396 height 14
click at [358, 103] on li "Resolved" at bounding box center [358, 104] width 34 height 9
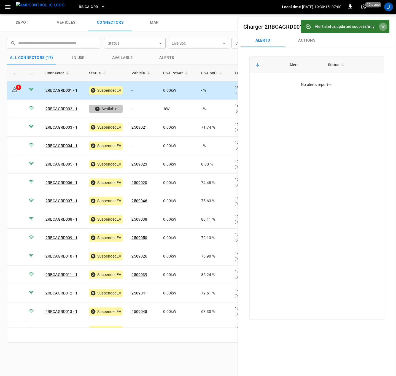
click at [383, 24] on icon "Close" at bounding box center [384, 27] width 6 height 6
click at [379, 25] on icon "button" at bounding box center [382, 27] width 6 height 6
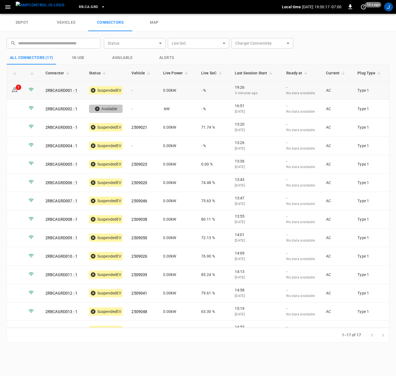
click at [60, 88] on link "2RBCAGRD001 - 1" at bounding box center [61, 90] width 32 height 4
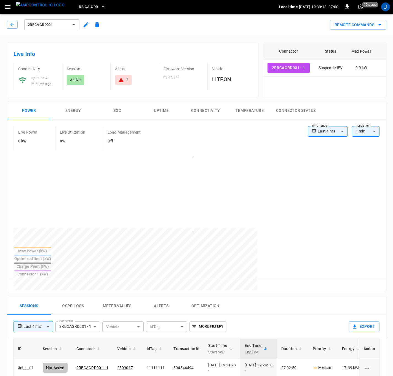
type input "**********"
click at [363, 8] on icon "set refresh interval" at bounding box center [360, 7] width 7 height 7
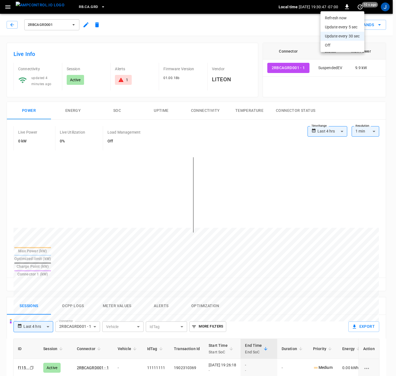
click at [342, 25] on li "Update every 5 sec" at bounding box center [343, 27] width 44 height 9
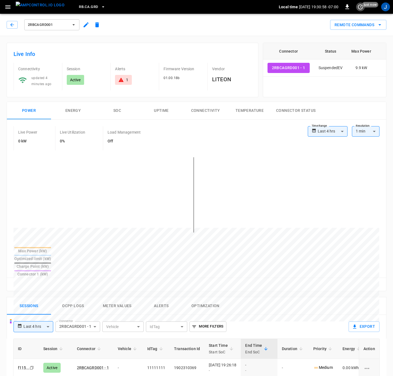
click at [358, 7] on icon "set refresh interval" at bounding box center [360, 6] width 5 height 5
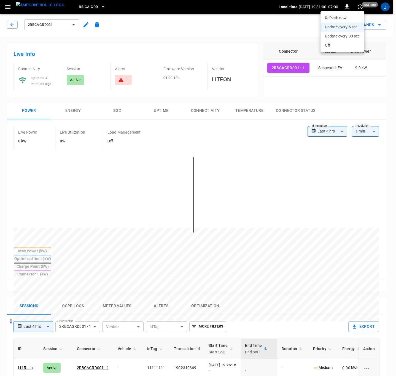
click at [344, 26] on li "Update every 5 sec" at bounding box center [343, 27] width 44 height 9
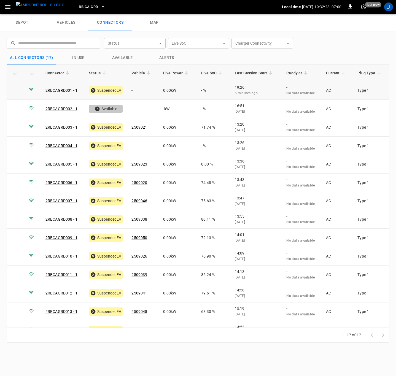
click at [62, 92] on link "2RBCAGRD001 - 1" at bounding box center [61, 90] width 32 height 4
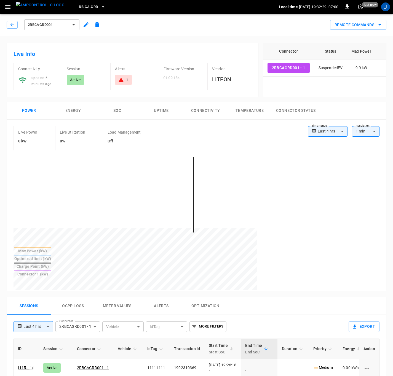
type input "**********"
